Goal: Task Accomplishment & Management: Complete application form

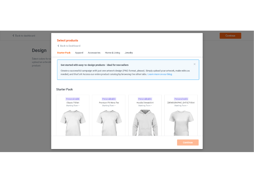
scroll to position [6, 0]
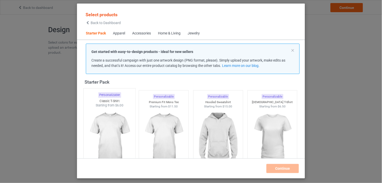
click at [127, 125] on img at bounding box center [110, 138] width 48 height 60
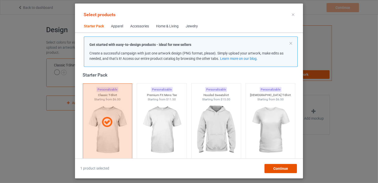
click at [270, 169] on div "Continue" at bounding box center [281, 168] width 32 height 9
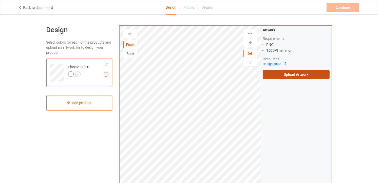
click at [316, 79] on label "Upload Artwork" at bounding box center [296, 74] width 67 height 9
click at [0, 0] on input "Upload Artwork" at bounding box center [0, 0] width 0 height 0
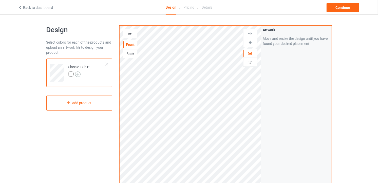
click at [79, 71] on img at bounding box center [78, 74] width 6 height 6
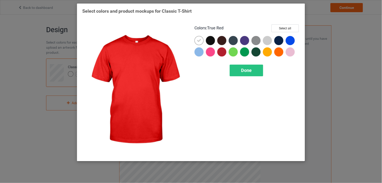
click at [224, 50] on div at bounding box center [221, 51] width 9 height 9
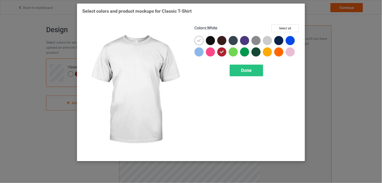
click at [201, 41] on div at bounding box center [199, 40] width 9 height 9
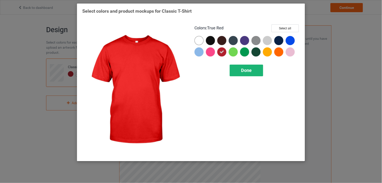
click at [245, 69] on span "Done" at bounding box center [246, 70] width 11 height 5
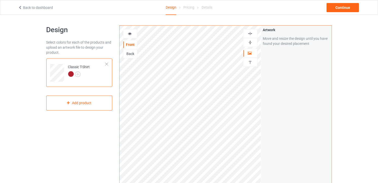
click at [129, 33] on icon at bounding box center [130, 33] width 4 height 4
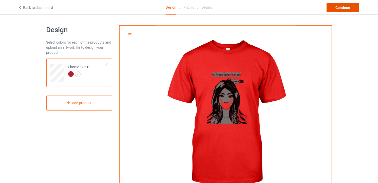
click at [335, 9] on div "Continue" at bounding box center [343, 7] width 32 height 9
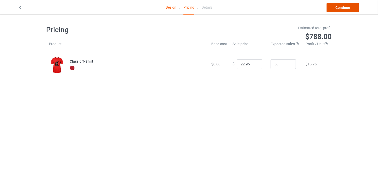
click at [341, 10] on link "Continue" at bounding box center [343, 7] width 32 height 9
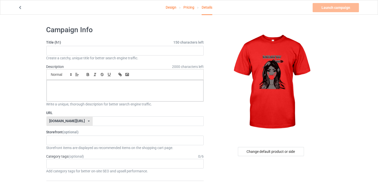
click at [58, 41] on label "Title (h1) 150 characters left" at bounding box center [125, 42] width 158 height 5
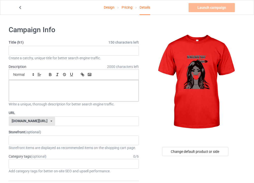
click at [20, 6] on icon at bounding box center [20, 7] width 4 height 4
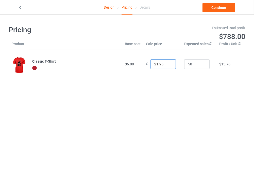
click at [167, 65] on input "21.95" at bounding box center [162, 64] width 25 height 10
click at [168, 64] on input "22.95" at bounding box center [162, 64] width 25 height 10
click at [168, 65] on input "21.95" at bounding box center [162, 64] width 25 height 10
type input "20.95"
click at [168, 65] on input "20.95" at bounding box center [162, 64] width 25 height 10
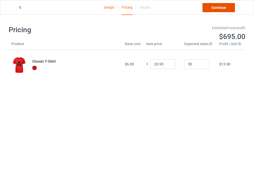
click at [211, 9] on link "Continue" at bounding box center [218, 7] width 32 height 9
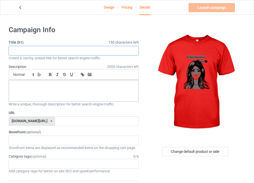
click at [99, 52] on input "text" at bounding box center [74, 51] width 130 height 10
paste input "Say It Loud"
click at [95, 46] on input "Say It Loud" at bounding box center [74, 51] width 130 height 10
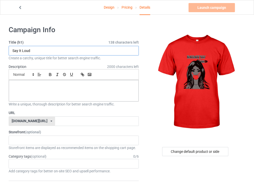
paste input "“Say It Loud – Tees That Speak Your Truth”"
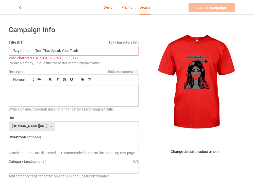
click at [14, 48] on input "“Say It Loud – Tees That Speak Your Truth" at bounding box center [74, 51] width 130 height 10
click at [101, 47] on input "Say It Loud – Tees That Speak Your Truth" at bounding box center [74, 51] width 130 height 10
drag, startPoint x: 30, startPoint y: 50, endPoint x: 33, endPoint y: 50, distance: 3.0
click at [33, 50] on input "Say It Loud – Tees That Speak Your Truth" at bounding box center [74, 51] width 130 height 10
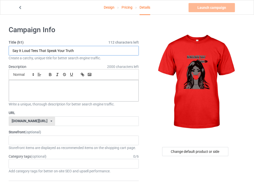
type input "Say It Loud Tees That Speak Your Truth"
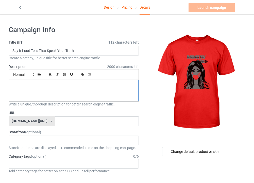
click at [99, 96] on div at bounding box center [73, 90] width 129 height 21
click at [102, 89] on div at bounding box center [73, 90] width 129 height 21
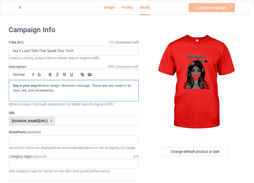
click at [120, 97] on div "Say it your way. Minimal design. Maximum message. These tees are made to be see…" at bounding box center [73, 90] width 129 height 21
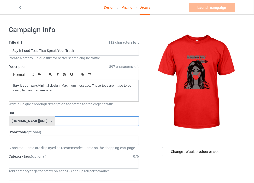
click at [74, 120] on input "text" at bounding box center [96, 121] width 83 height 10
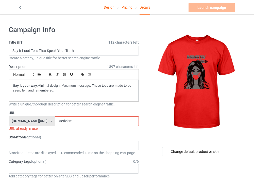
click at [58, 139] on label "Storefront (optional)" at bounding box center [74, 137] width 130 height 5
click at [79, 120] on input "Activism" at bounding box center [96, 121] width 83 height 10
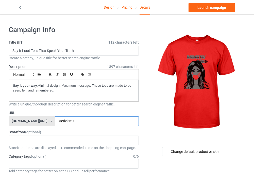
type input "Activism7"
click at [59, 147] on div "Storefront items are displayed as recommended items on the shopping cart page." at bounding box center [74, 147] width 130 height 5
click at [67, 143] on div "Tshirt 68cd90d09fc645003192a21b" at bounding box center [74, 141] width 130 height 10
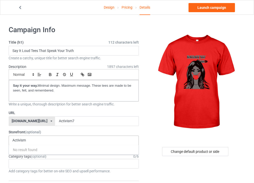
click at [39, 139] on div "Activism No result found" at bounding box center [74, 141] width 130 height 10
type input "A"
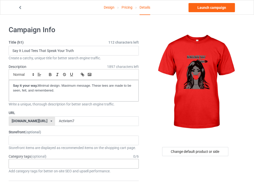
click at [26, 163] on div "Age > [DEMOGRAPHIC_DATA] > 1 Age > [DEMOGRAPHIC_DATA] Months > 1 Month Age > [D…" at bounding box center [74, 164] width 130 height 10
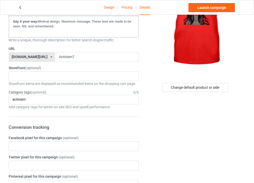
scroll to position [69, 0]
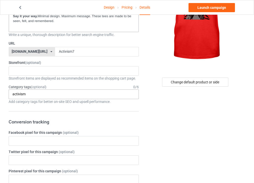
type input "activism"
click at [107, 93] on div "activism Awareness & Beliefs > Causes > Activism 1 1 Month 1-12 Months 1-19 10 …" at bounding box center [74, 94] width 130 height 10
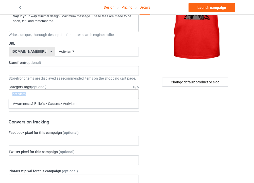
click at [107, 93] on div "activism Awareness & Beliefs > Causes > Activism 1 1 Month 1-12 Months 1-19 10 …" at bounding box center [74, 94] width 130 height 10
click at [107, 94] on div "activism Awareness & Beliefs > Causes > Activism 1 1 Month 1-12 Months 1-19 10 …" at bounding box center [74, 94] width 130 height 10
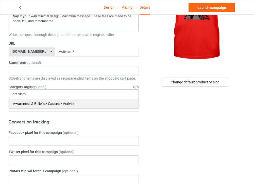
click at [101, 104] on div "Awareness & Beliefs > Causes > Activism" at bounding box center [73, 103] width 129 height 9
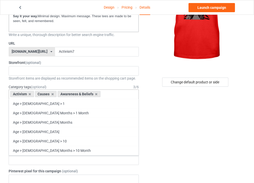
click at [101, 104] on div "Age > [DEMOGRAPHIC_DATA] > 1" at bounding box center [73, 103] width 129 height 9
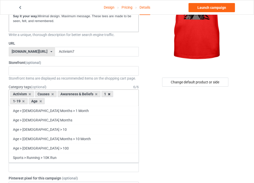
click at [110, 95] on icon at bounding box center [109, 93] width 3 height 3
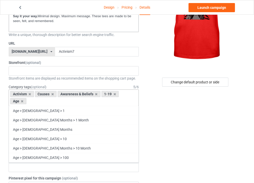
scroll to position [413, 0]
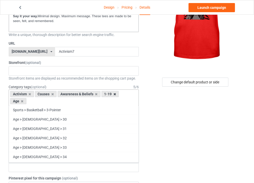
click at [114, 95] on icon at bounding box center [114, 93] width 3 height 3
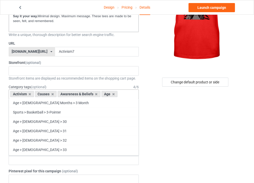
scroll to position [423, 0]
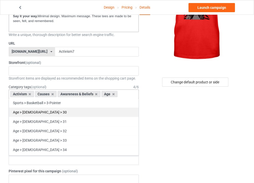
click at [98, 113] on div "Age > [DEMOGRAPHIC_DATA] > 30" at bounding box center [73, 111] width 129 height 9
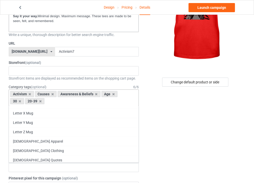
scroll to position [28522, 0]
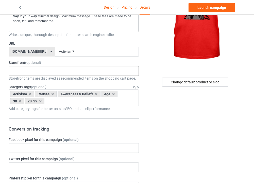
click at [63, 69] on div "Tshirt 68cd90d09fc645003192a21b" at bounding box center [74, 71] width 130 height 10
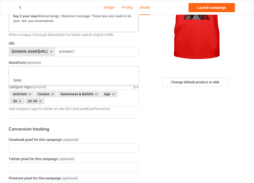
drag, startPoint x: 66, startPoint y: 70, endPoint x: 30, endPoint y: 72, distance: 36.3
click at [30, 72] on div "Tshirt 68cd90d09fc645003192a21b" at bounding box center [74, 71] width 130 height 10
drag, startPoint x: 30, startPoint y: 72, endPoint x: 17, endPoint y: 72, distance: 12.4
click at [17, 72] on input "text" at bounding box center [16, 71] width 8 height 4
paste input "[STREET_ADDRESS]"
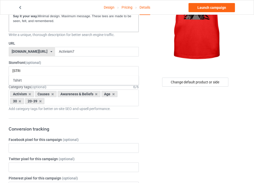
scroll to position [0, 29]
click at [74, 71] on div "[STREET_ADDRESS] Tshirt 68cd90d09fc645003192a21b" at bounding box center [74, 71] width 130 height 10
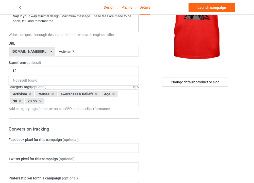
type input "1"
click at [110, 69] on div "Arttomorrow No result found" at bounding box center [74, 71] width 130 height 10
type input "A"
type input "a"
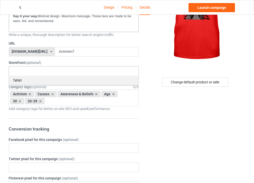
click at [37, 77] on div "Tshirt" at bounding box center [73, 80] width 129 height 9
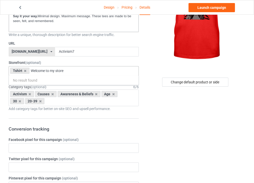
click at [68, 69] on div "Tshirt Welcome to my store No result found" at bounding box center [74, 71] width 130 height 10
click at [107, 74] on div "Tshirt Welcome to my store No result found" at bounding box center [74, 71] width 130 height 10
click at [95, 72] on div "Tshirt Welcome To My Store No result found" at bounding box center [74, 71] width 130 height 10
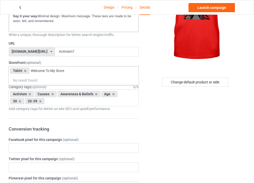
click at [95, 72] on div "Tshirt Welcome To My Store No result found" at bounding box center [74, 71] width 130 height 10
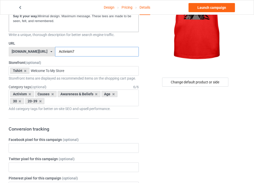
click at [93, 49] on input "Activism7" at bounding box center [96, 52] width 83 height 10
click at [83, 74] on div "Tshirt Welcome To My Store No result found" at bounding box center [74, 71] width 130 height 10
click at [39, 63] on span "(optional)" at bounding box center [33, 63] width 16 height 4
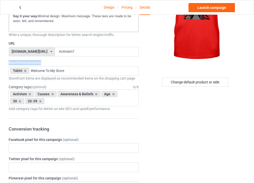
click at [39, 63] on span "(optional)" at bounding box center [33, 63] width 16 height 4
click at [126, 67] on div "Tshirt Welcome To My Store No result found" at bounding box center [74, 71] width 130 height 10
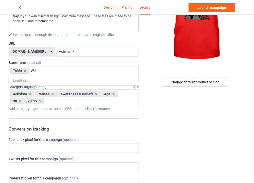
type input "W"
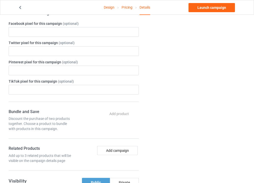
scroll to position [184, 0]
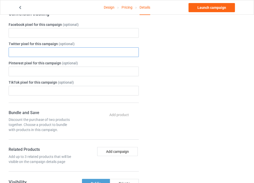
click at [110, 54] on input "text" at bounding box center [74, 52] width 130 height 10
paste input "[STREET_ADDRESS]"
type input "[STREET_ADDRESS]"
click at [105, 51] on input "[STREET_ADDRESS]" at bounding box center [74, 52] width 130 height 10
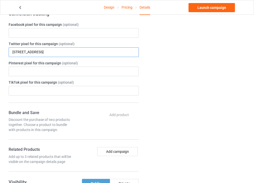
click at [105, 51] on input "[STREET_ADDRESS]" at bounding box center [74, 52] width 130 height 10
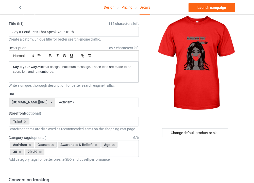
scroll to position [0, 0]
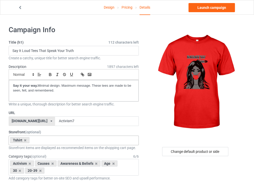
click at [47, 140] on div "Tshirt No result found 68cd90d09fc645003192a21b" at bounding box center [74, 141] width 130 height 10
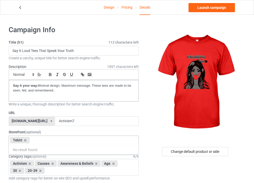
click at [47, 140] on div "Tshirt No result found 68cd90d09fc645003192a21b" at bounding box center [74, 141] width 130 height 10
drag, startPoint x: 47, startPoint y: 140, endPoint x: 42, endPoint y: 144, distance: 6.1
click at [42, 144] on div "Tshirt No result found 68cd90d09fc645003192a21b" at bounding box center [74, 141] width 130 height 10
drag, startPoint x: 42, startPoint y: 144, endPoint x: 33, endPoint y: 145, distance: 9.0
click at [33, 145] on div "Tshirt No result found 68cd90d09fc645003192a21b" at bounding box center [74, 141] width 130 height 10
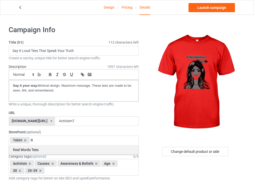
type input "R"
click at [37, 150] on div "Real Words Tees" at bounding box center [73, 149] width 129 height 9
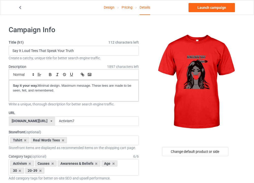
click at [243, 128] on div at bounding box center [195, 82] width 99 height 114
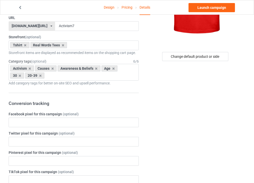
scroll to position [91, 0]
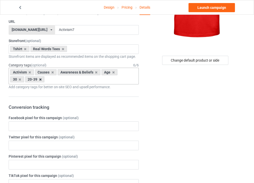
click at [40, 79] on icon at bounding box center [40, 79] width 3 height 3
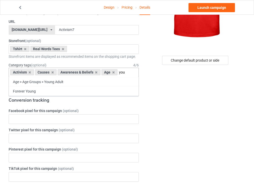
scroll to position [0, 0]
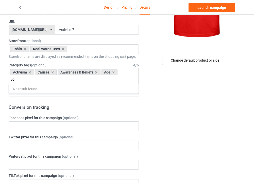
type input "y"
type input "Y"
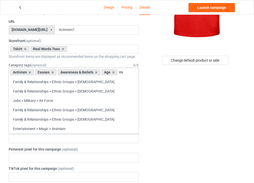
type input "m"
type input "M"
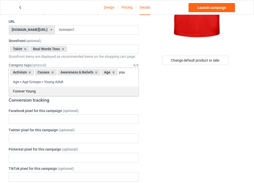
type input "you"
click at [70, 89] on div "Forever Young" at bounding box center [73, 90] width 129 height 9
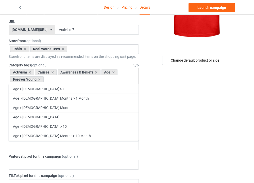
click at [70, 89] on div "Age > [DEMOGRAPHIC_DATA] > 1" at bounding box center [73, 88] width 129 height 9
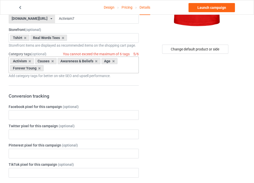
click at [224, 5] on link "Launch campaign" at bounding box center [211, 7] width 46 height 9
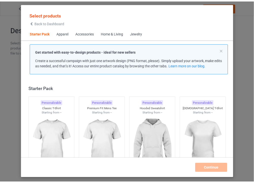
scroll to position [6, 0]
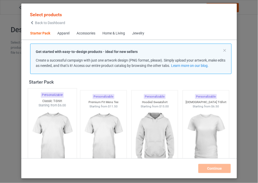
click at [57, 126] on img at bounding box center [52, 138] width 48 height 60
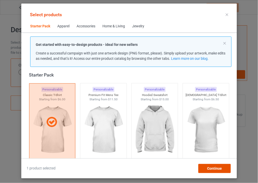
click at [216, 166] on span "Continue" at bounding box center [214, 168] width 15 height 4
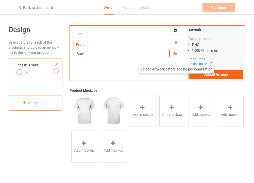
click at [176, 60] on img at bounding box center [175, 62] width 5 height 5
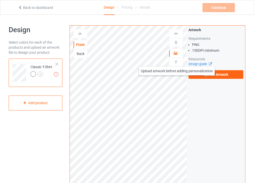
click at [177, 62] on img at bounding box center [175, 62] width 5 height 5
click at [177, 65] on div "Upload artwork before adding personalization" at bounding box center [176, 62] width 14 height 9
click at [174, 65] on img at bounding box center [175, 62] width 5 height 5
